Goal: Task Accomplishment & Management: Use online tool/utility

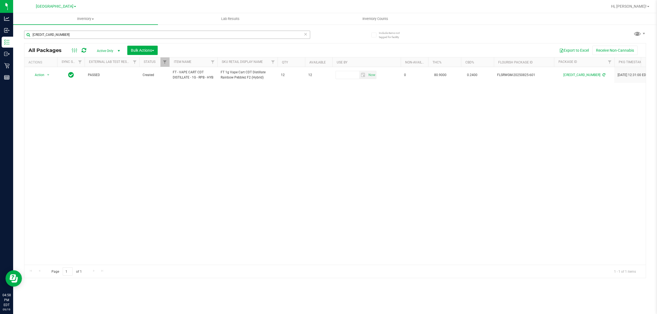
click at [112, 30] on div "[CREDIT_CARD_NUMBER]" at bounding box center [179, 35] width 311 height 18
click at [111, 31] on input "[CREDIT_CARD_NUMBER]" at bounding box center [167, 35] width 286 height 8
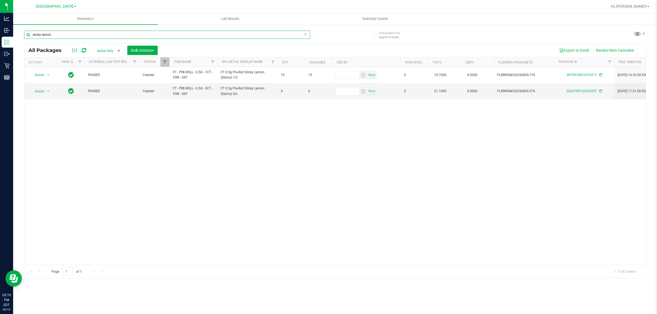
click at [91, 34] on input "sticky lemon" at bounding box center [167, 35] width 286 height 8
click at [90, 35] on input "sticky lemon" at bounding box center [167, 35] width 286 height 8
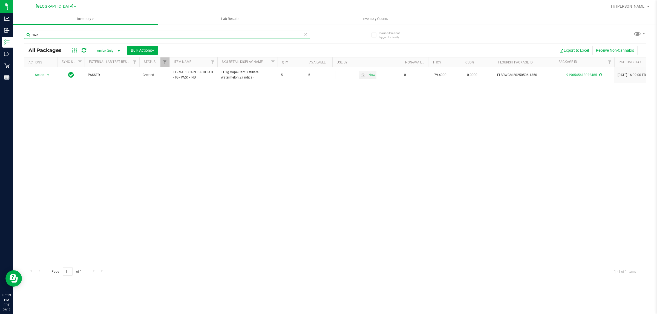
type input "wzk"
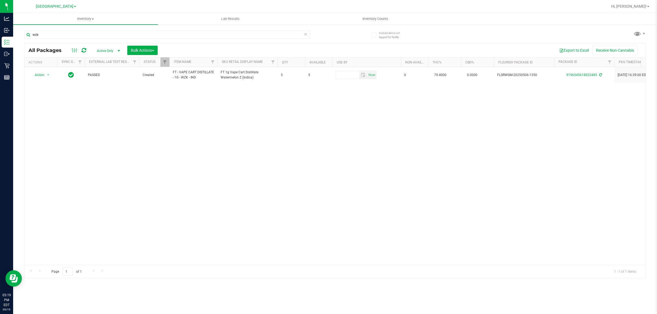
click at [153, 116] on div "Action Action Adjust qty Create package Edit attributes Global inventory Locate…" at bounding box center [335, 166] width 622 height 198
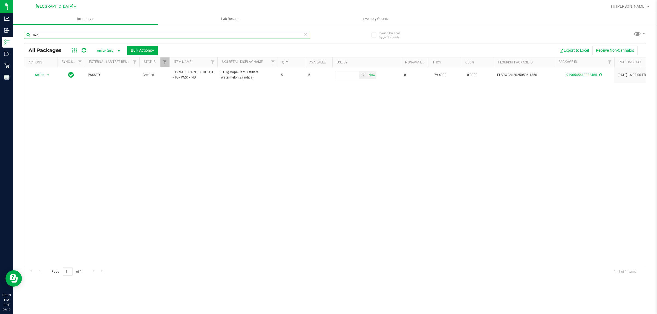
click at [63, 35] on input "wzk" at bounding box center [167, 35] width 286 height 8
